Goal: Transaction & Acquisition: Book appointment/travel/reservation

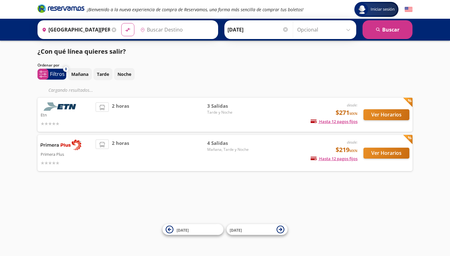
type input "[GEOGRAPHIC_DATA], [GEOGRAPHIC_DATA]"
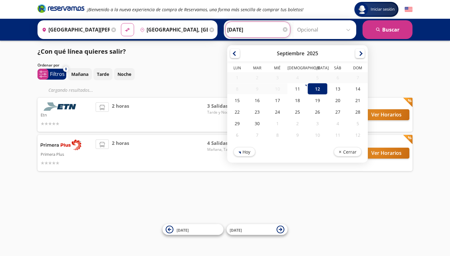
click at [256, 30] on input "[DATE]" at bounding box center [257, 30] width 61 height 16
click at [307, 84] on div "11" at bounding box center [298, 89] width 20 height 12
type input "[DATE]"
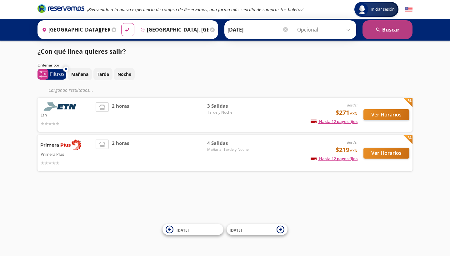
click at [394, 35] on button "search [GEOGRAPHIC_DATA]" at bounding box center [388, 29] width 50 height 19
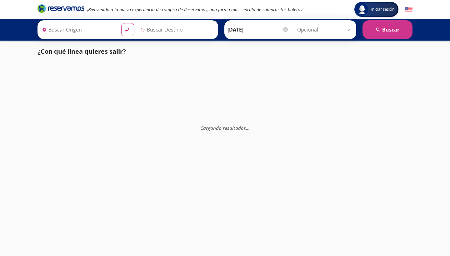
type input "[GEOGRAPHIC_DATA][PERSON_NAME], [GEOGRAPHIC_DATA]"
type input "[GEOGRAPHIC_DATA], [GEOGRAPHIC_DATA]"
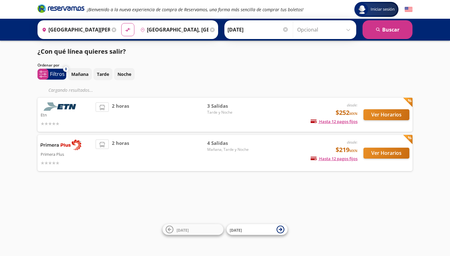
click at [376, 112] on button "Ver Horarios" at bounding box center [387, 114] width 46 height 11
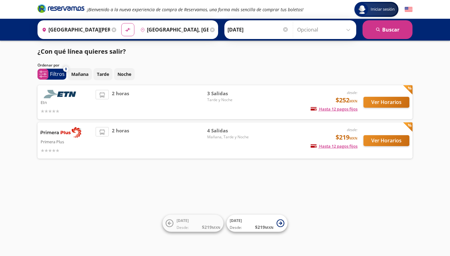
click at [382, 144] on button "Ver Horarios" at bounding box center [387, 140] width 46 height 11
